Goal: Check status: Check status

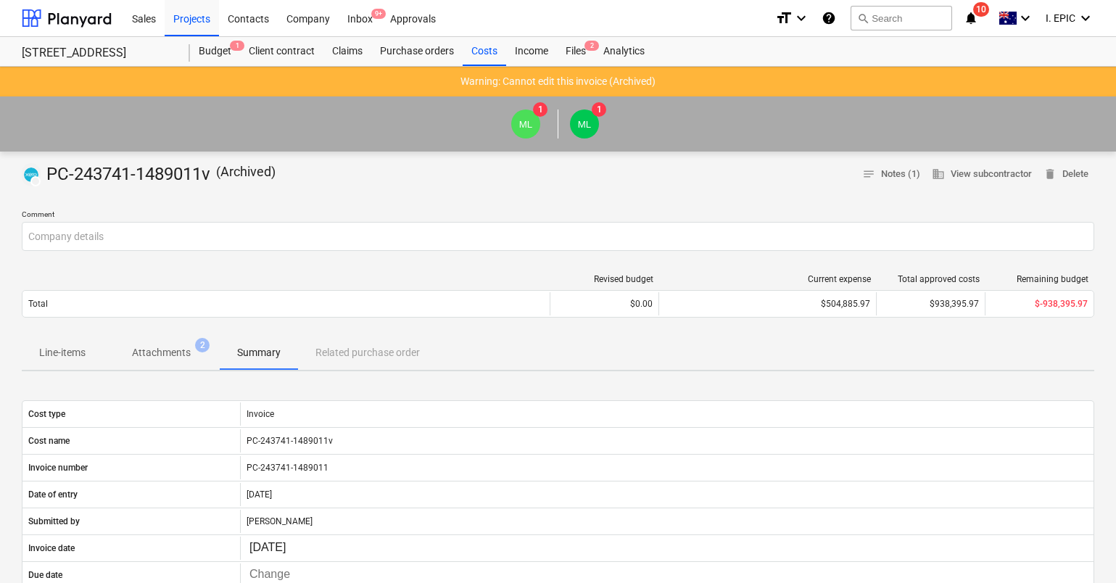
click at [440, 168] on div "DRAFT PC-243741-1489011v ( Archived ) notes Notes (1) business View subcontract…" at bounding box center [558, 174] width 1072 height 23
click at [853, 134] on div "ML 1 ML 1" at bounding box center [557, 124] width 1101 height 41
click at [992, 107] on div "ML 1 ML 1" at bounding box center [557, 124] width 1101 height 41
drag, startPoint x: 822, startPoint y: 152, endPoint x: 772, endPoint y: 159, distance: 50.4
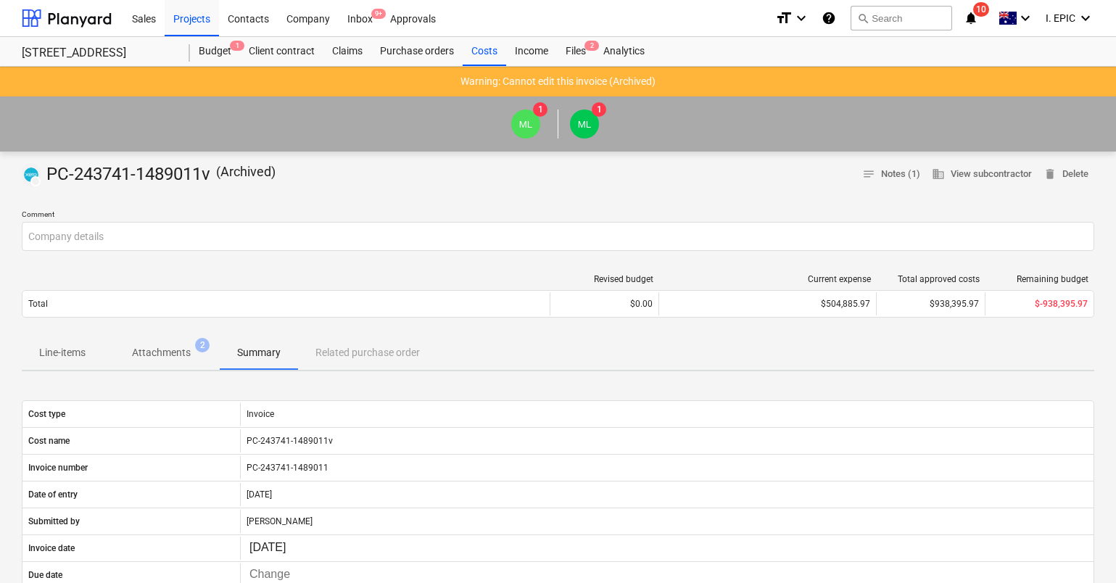
drag, startPoint x: 553, startPoint y: 186, endPoint x: 548, endPoint y: 193, distance: 8.3
click at [552, 188] on div at bounding box center [558, 192] width 1072 height 12
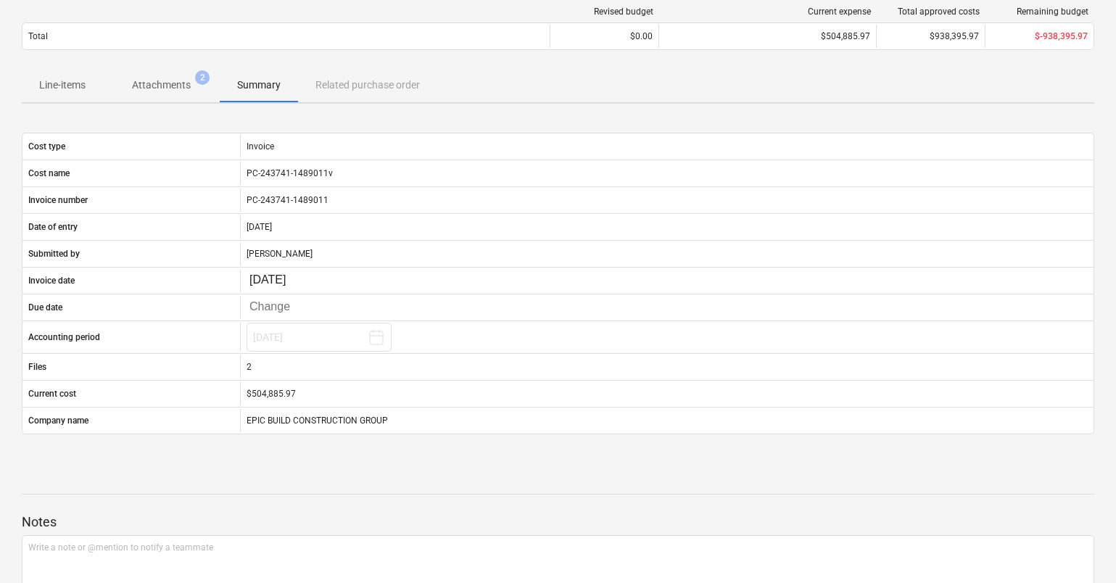
scroll to position [81, 0]
